Goal: Task Accomplishment & Management: Use online tool/utility

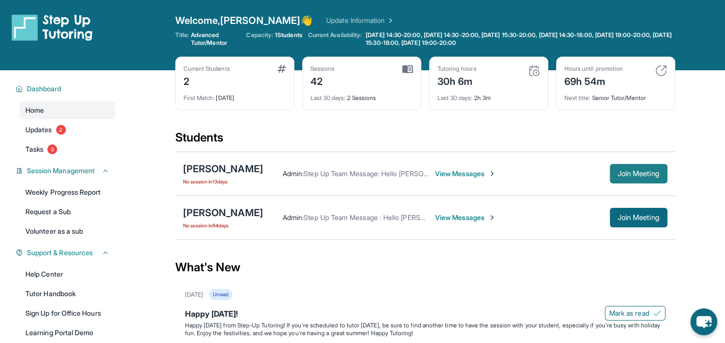
click at [636, 173] on span "Join Meeting" at bounding box center [639, 174] width 42 height 6
click at [632, 173] on span "Join Meeting" at bounding box center [639, 174] width 42 height 6
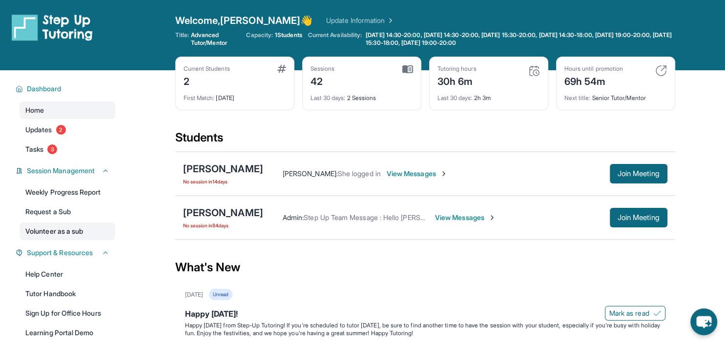
click at [69, 238] on link "Volunteer as a sub" at bounding box center [68, 232] width 96 height 18
